Goal: Navigation & Orientation: Find specific page/section

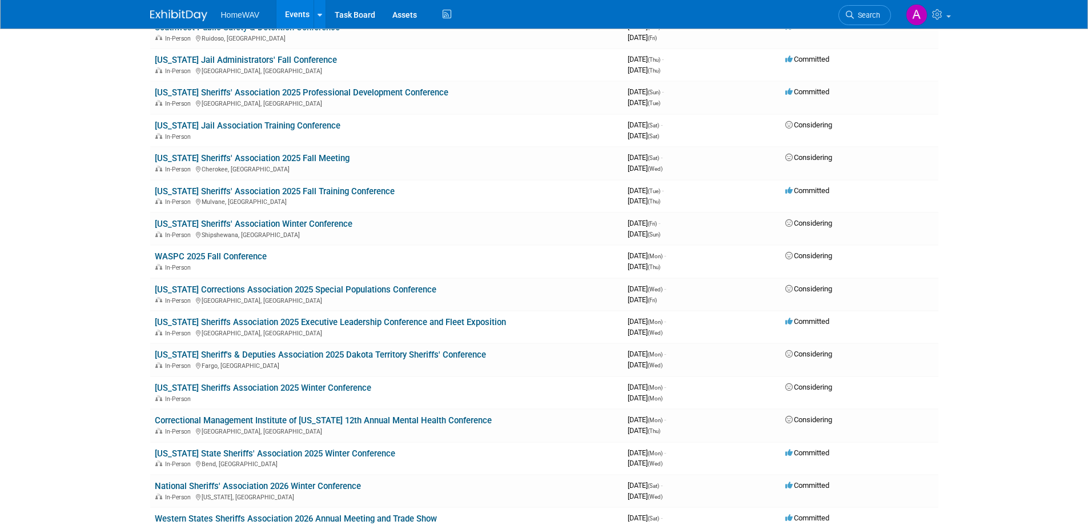
scroll to position [657, 0]
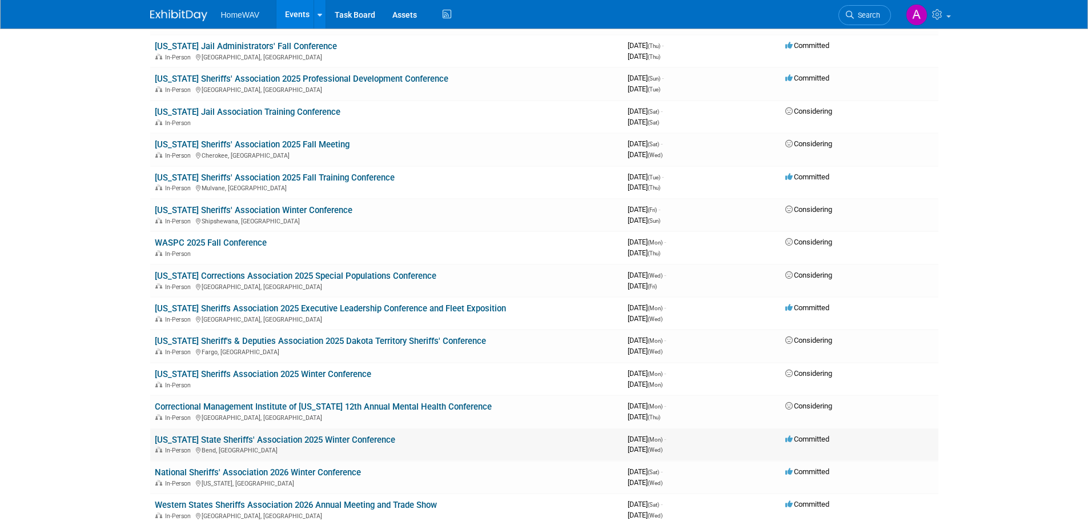
click at [313, 438] on link "[US_STATE] State Sheriffs' Association 2025 Winter Conference" at bounding box center [275, 440] width 240 height 10
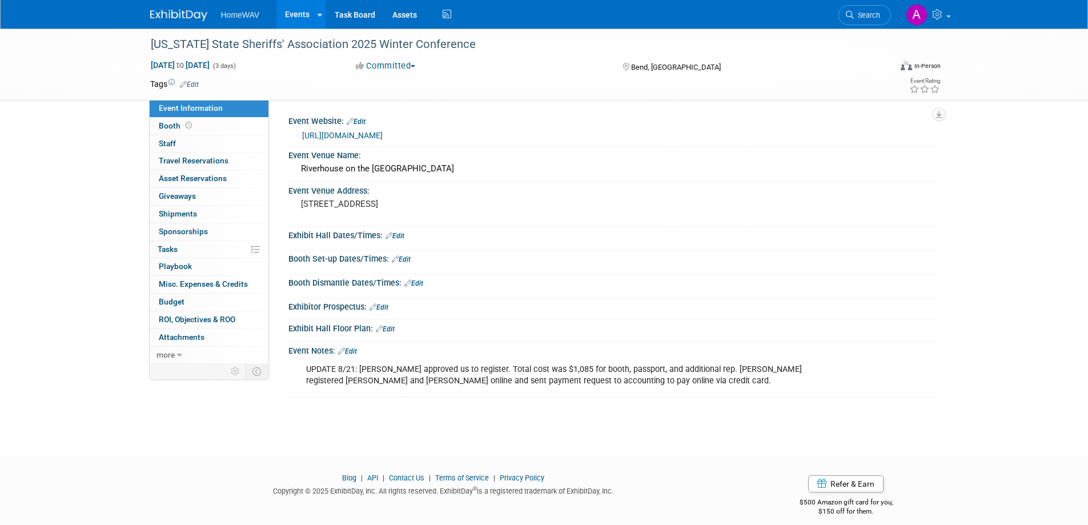
click at [289, 20] on link "Events" at bounding box center [297, 14] width 42 height 29
